Goal: Check status: Check status

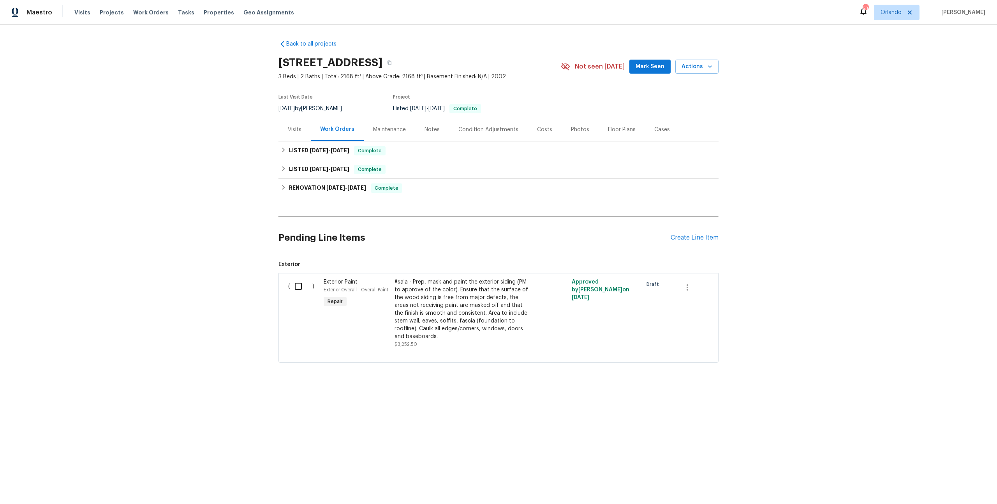
click at [537, 131] on div "Costs" at bounding box center [544, 130] width 15 height 8
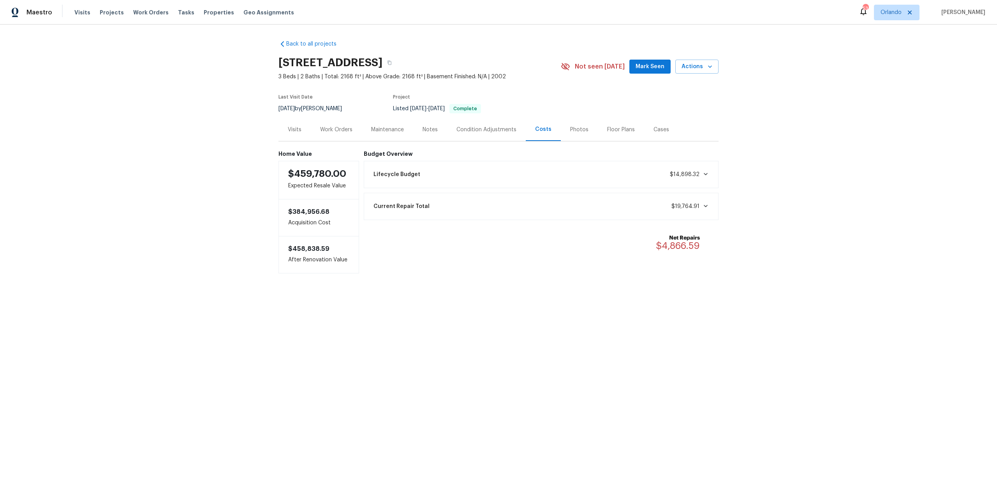
click at [345, 134] on div "Work Orders" at bounding box center [336, 129] width 51 height 23
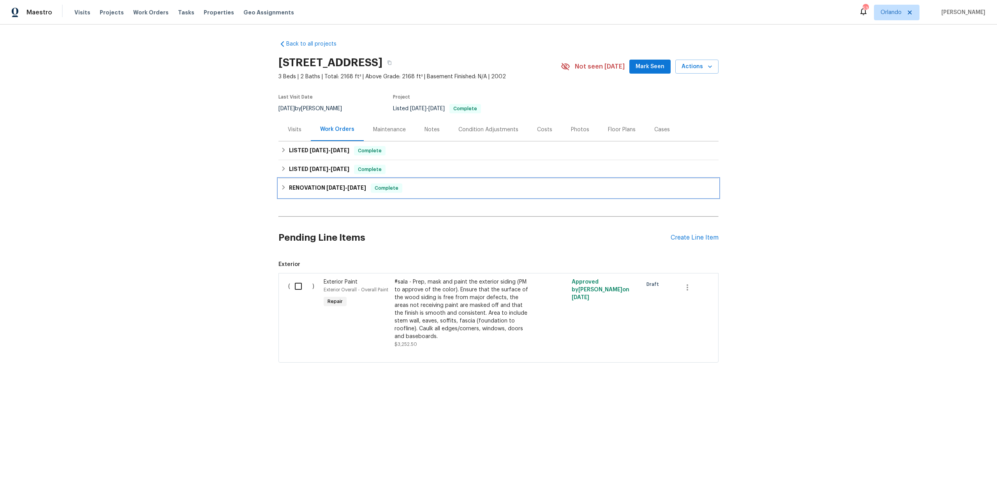
click at [326, 187] on span "[DATE]" at bounding box center [335, 187] width 19 height 5
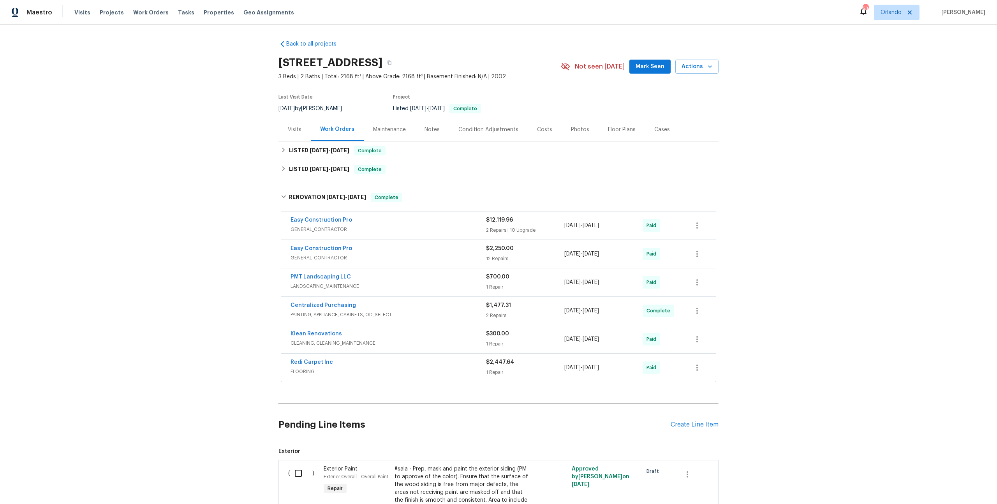
click at [384, 227] on span "GENERAL_CONTRACTOR" at bounding box center [387, 229] width 195 height 8
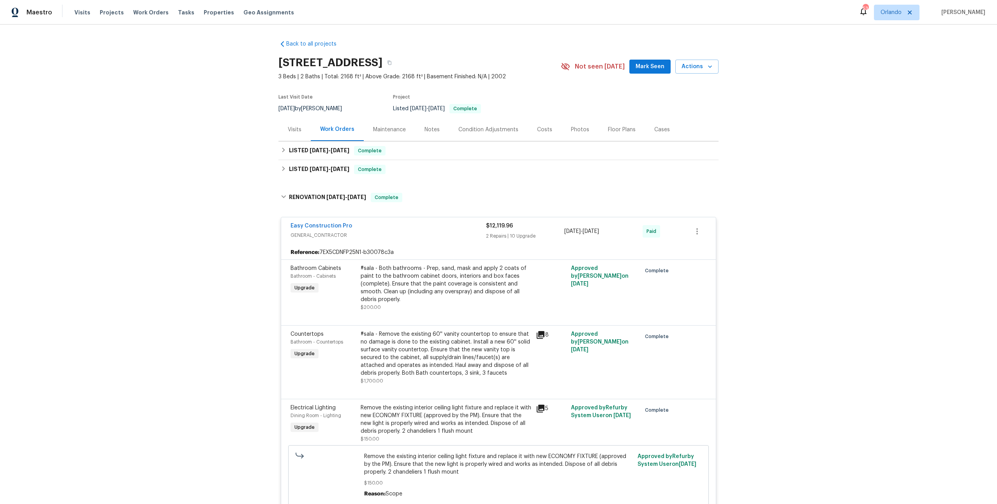
click at [384, 227] on div "Easy Construction Pro" at bounding box center [387, 226] width 195 height 9
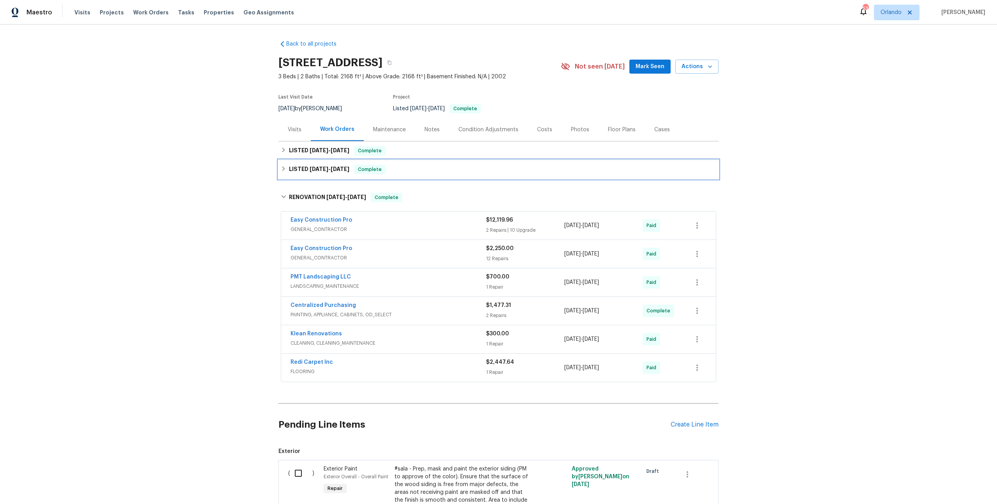
click at [392, 177] on div "LISTED [DATE] - [DATE] Complete" at bounding box center [498, 169] width 440 height 19
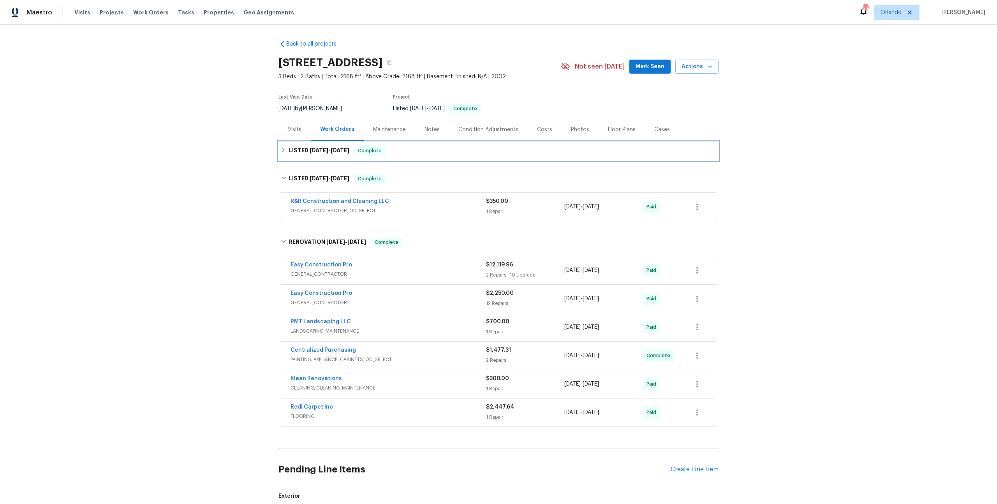
click at [405, 155] on div "LISTED [DATE] - [DATE] Complete" at bounding box center [498, 150] width 440 height 19
